Goal: Task Accomplishment & Management: Manage account settings

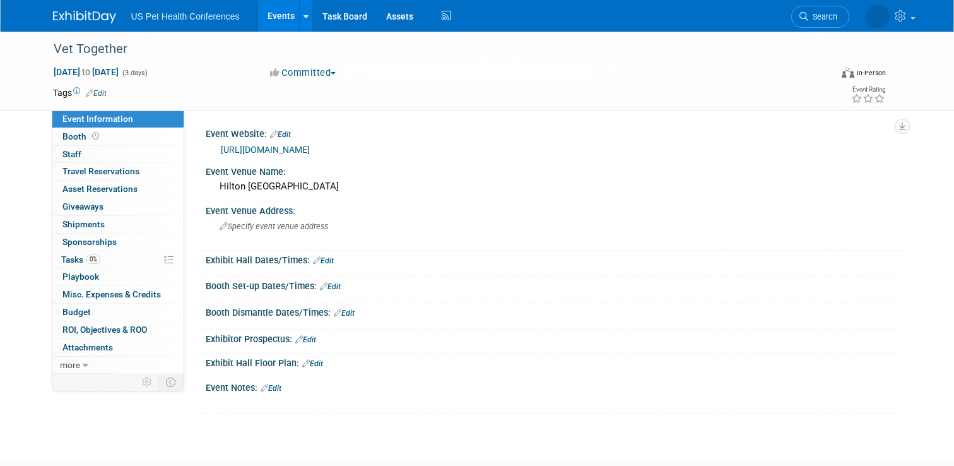
click at [282, 12] on link "Events" at bounding box center [281, 16] width 46 height 32
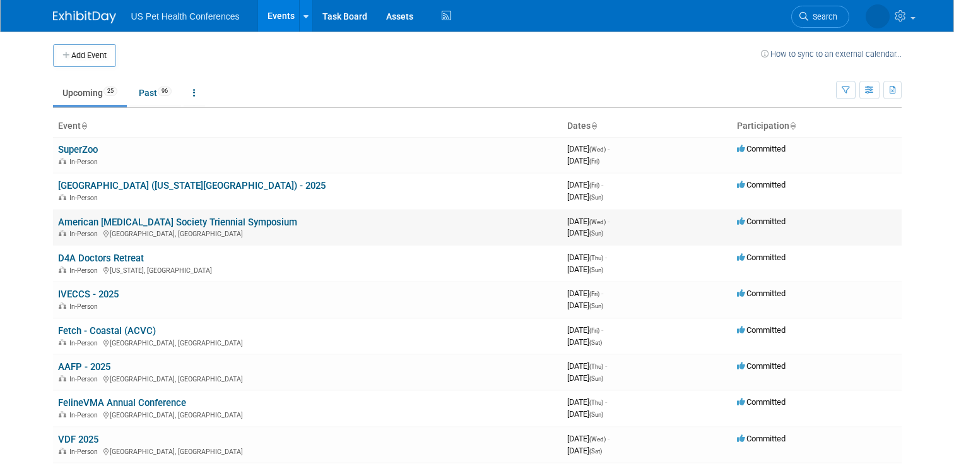
click at [163, 226] on link "American [MEDICAL_DATA] Society Triennial Symposium" at bounding box center [177, 221] width 239 height 11
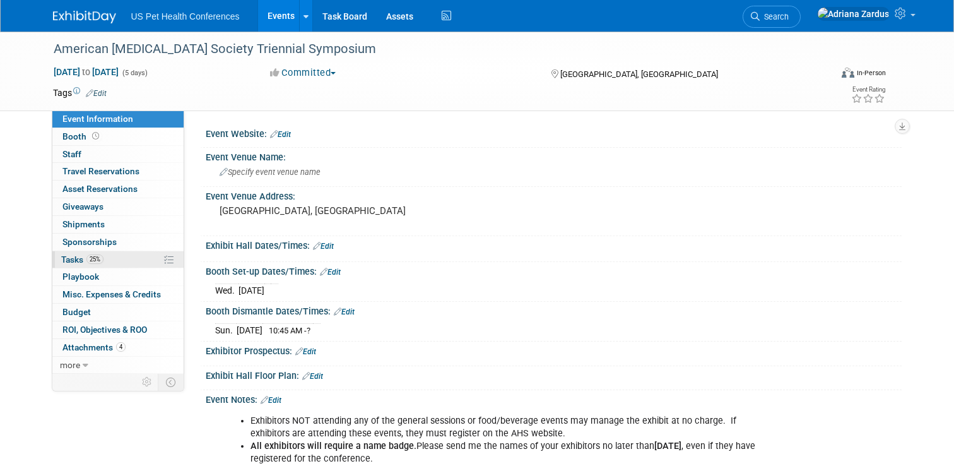
click at [114, 264] on link "25% Tasks 25%" at bounding box center [117, 259] width 131 height 17
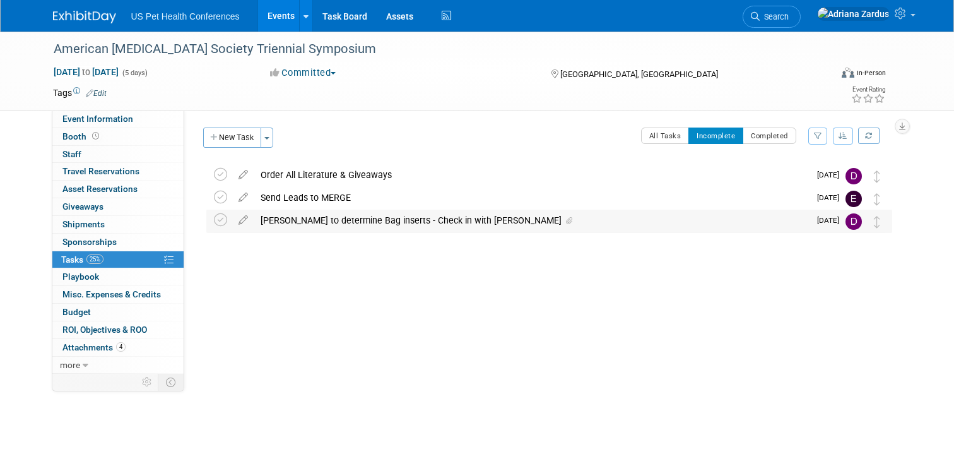
click at [337, 226] on div "Debra to determine Bag inserts - Check in with Casey" at bounding box center [531, 220] width 555 height 21
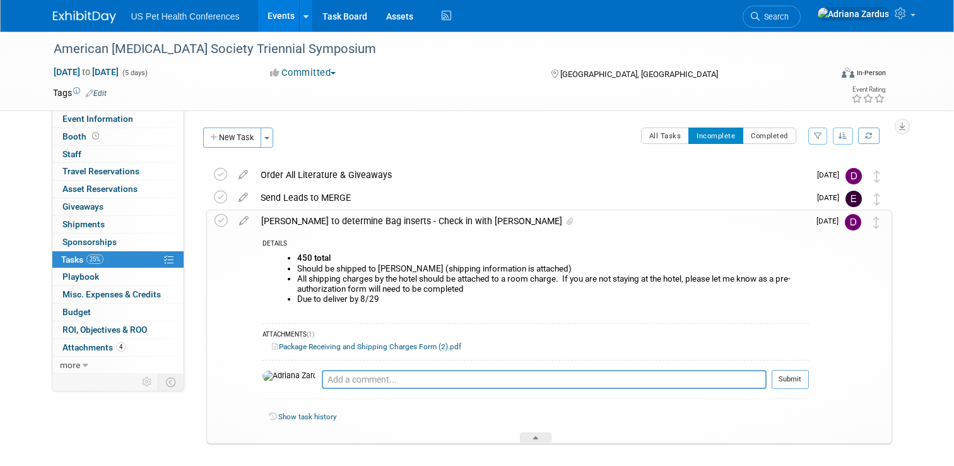
click at [357, 346] on link "Package Receiving and Shipping Charges Form (2).pdf" at bounding box center [366, 346] width 189 height 9
click at [220, 223] on icon at bounding box center [221, 220] width 13 height 13
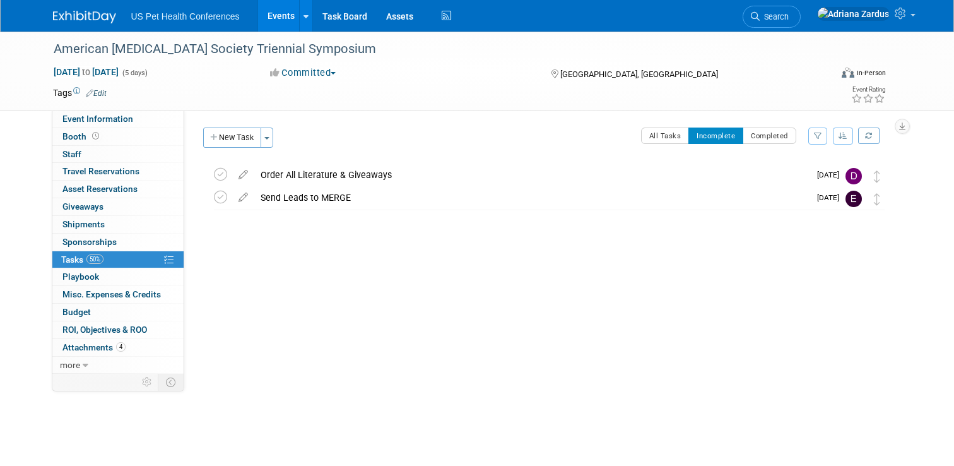
click at [305, 262] on div "American Heartworm Society Triennial Symposium Fort Worth, TX Sep 3, 2025 to Se…" at bounding box center [546, 218] width 692 height 110
click at [281, 20] on link "Events" at bounding box center [281, 16] width 46 height 32
